Goal: Find specific page/section: Find specific page/section

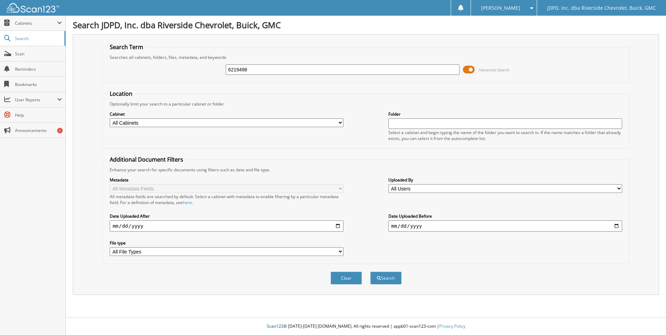
type input "6219498"
click at [370, 272] on button "Search" at bounding box center [385, 278] width 31 height 13
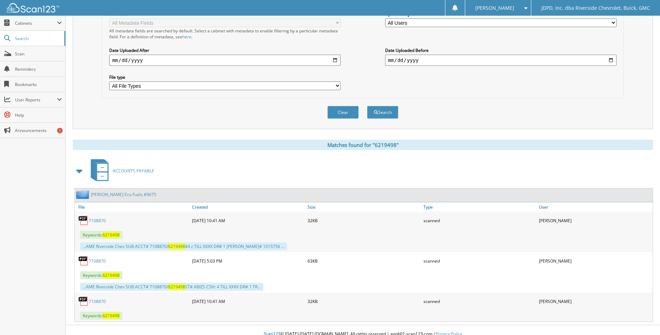
scroll to position [174, 0]
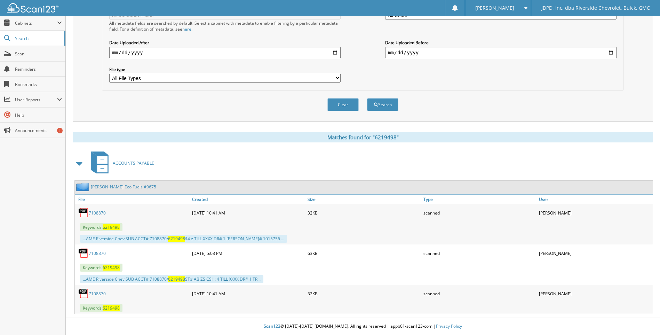
click at [100, 211] on link "7108870" at bounding box center [97, 213] width 17 height 6
click at [100, 253] on link "7108870" at bounding box center [97, 253] width 17 height 6
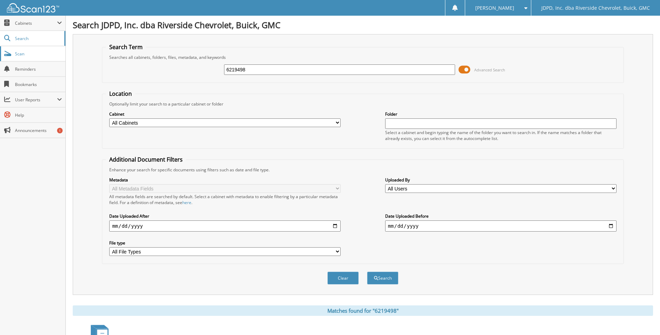
click at [23, 55] on span "Scan" at bounding box center [38, 54] width 47 height 6
